Goal: Task Accomplishment & Management: Manage account settings

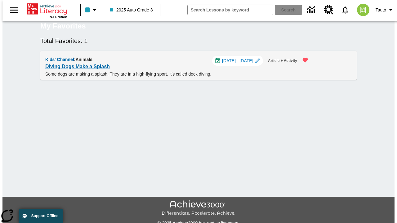
click at [240, 64] on span "[DATE] - [DATE]" at bounding box center [237, 61] width 31 height 7
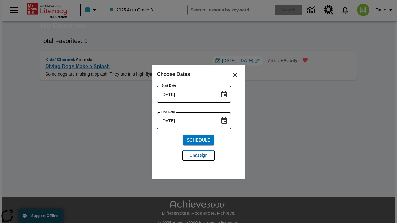
click at [198, 155] on span "Unassign" at bounding box center [198, 155] width 18 height 7
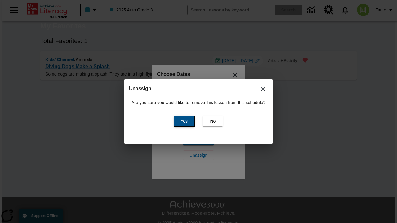
click at [183, 121] on span "Yes" at bounding box center [183, 121] width 7 height 7
